Goal: Navigation & Orientation: Find specific page/section

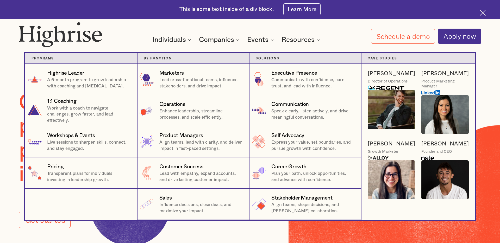
click at [382, 159] on img at bounding box center [377, 158] width 21 height 5
click at [382, 158] on img at bounding box center [377, 158] width 21 height 5
click at [383, 178] on img at bounding box center [390, 179] width 47 height 39
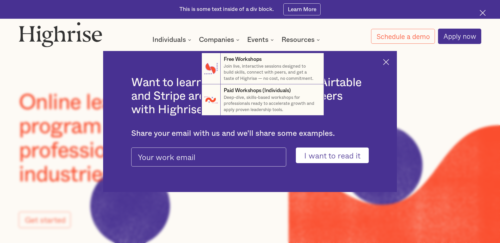
click at [256, 40] on div "Events" at bounding box center [257, 40] width 21 height 6
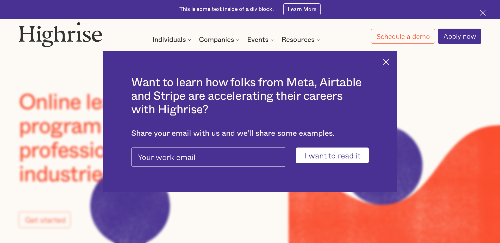
click at [256, 40] on div "Events" at bounding box center [257, 40] width 21 height 6
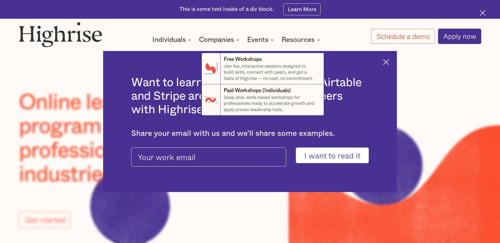
click at [387, 64] on nav "7 Free Workshops Join live, interactive sessions designed to build skills, conn…" at bounding box center [250, 78] width 312 height 75
click at [225, 40] on div "Companies" at bounding box center [216, 40] width 35 height 6
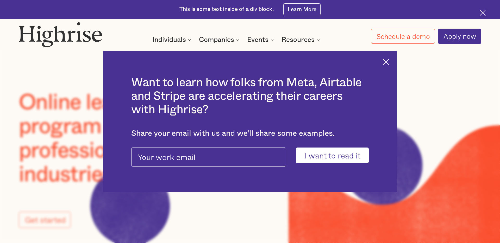
click at [387, 62] on img at bounding box center [386, 62] width 6 height 6
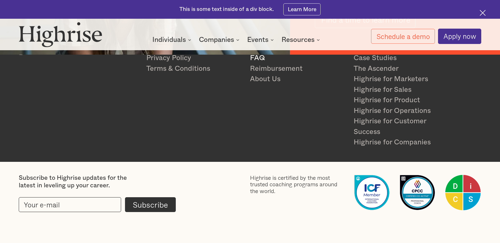
scroll to position [1038, 0]
click at [259, 58] on link "FAQ" at bounding box center [298, 58] width 96 height 11
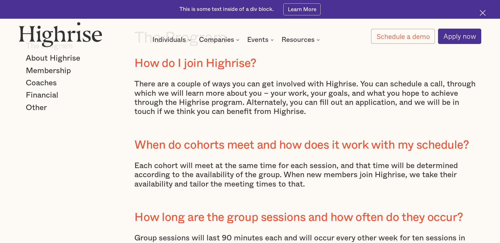
scroll to position [93, 0]
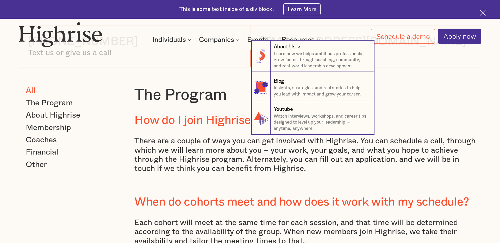
click at [286, 49] on div "About Us" at bounding box center [284, 47] width 22 height 8
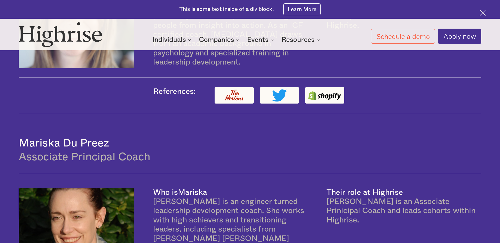
scroll to position [1062, 0]
